Goal: Information Seeking & Learning: Learn about a topic

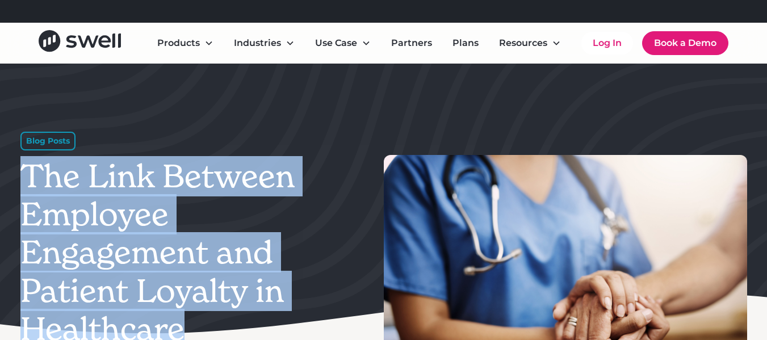
click at [172, 298] on h1 "The Link Between Employee Engagement and Patient Loyalty in Healthcare" at bounding box center [190, 252] width 340 height 191
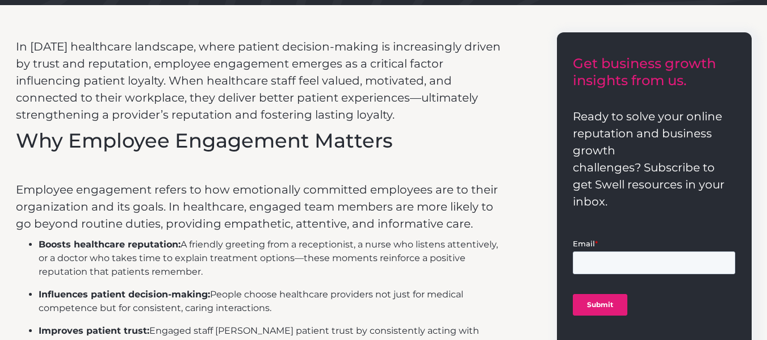
scroll to position [344, 0]
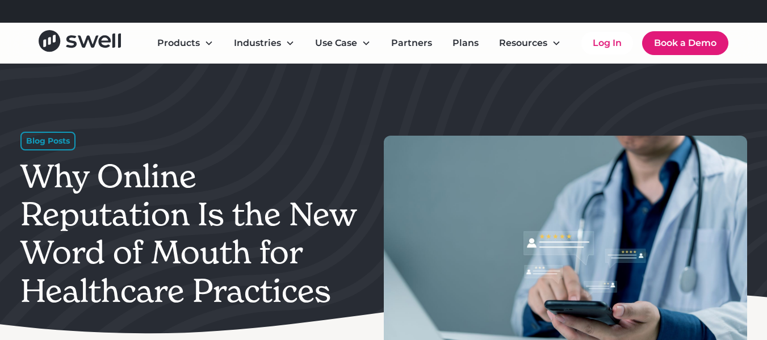
scroll to position [227, 0]
